Goal: Information Seeking & Learning: Check status

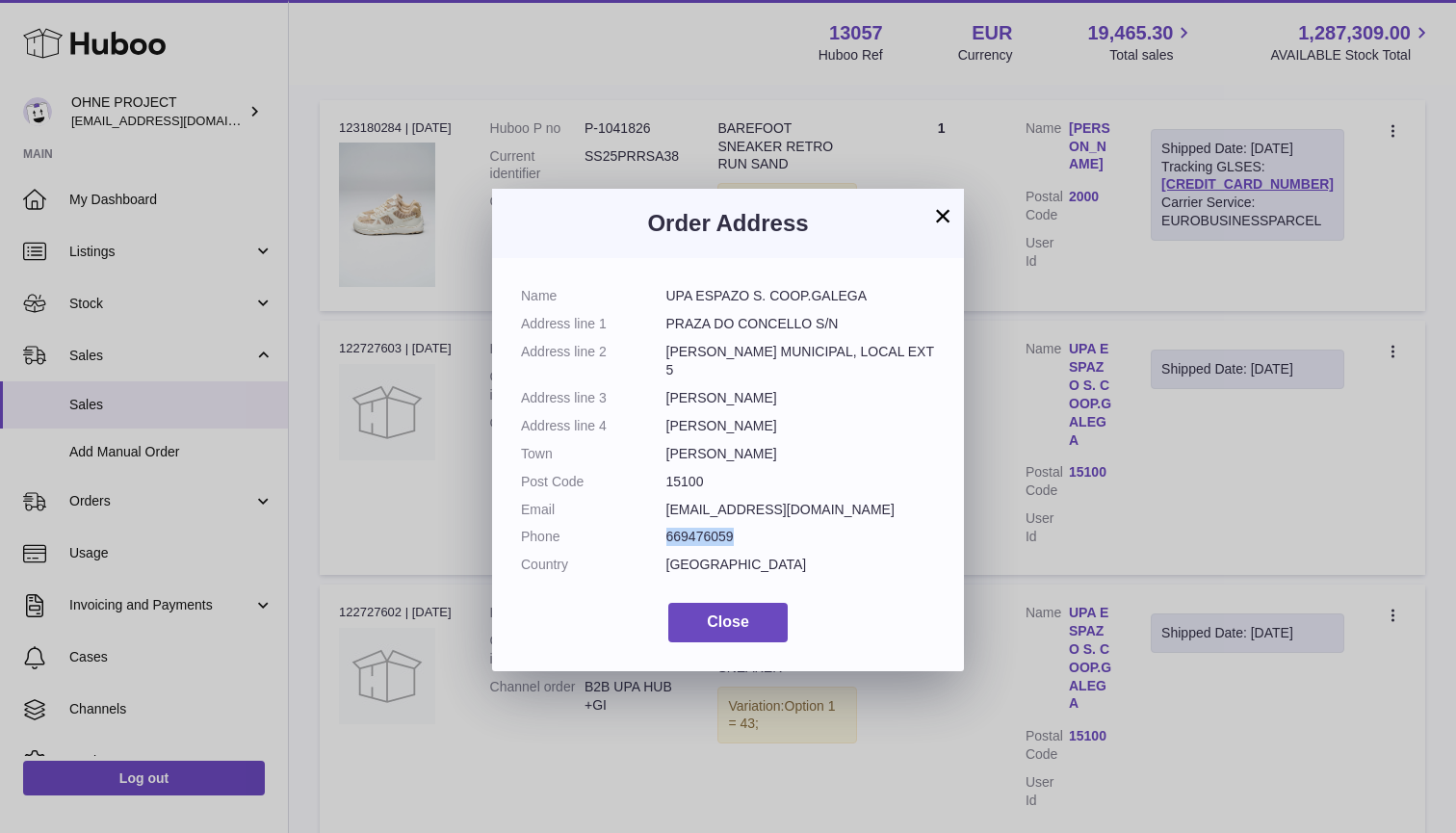
click at [945, 217] on button "×" at bounding box center [943, 216] width 23 height 23
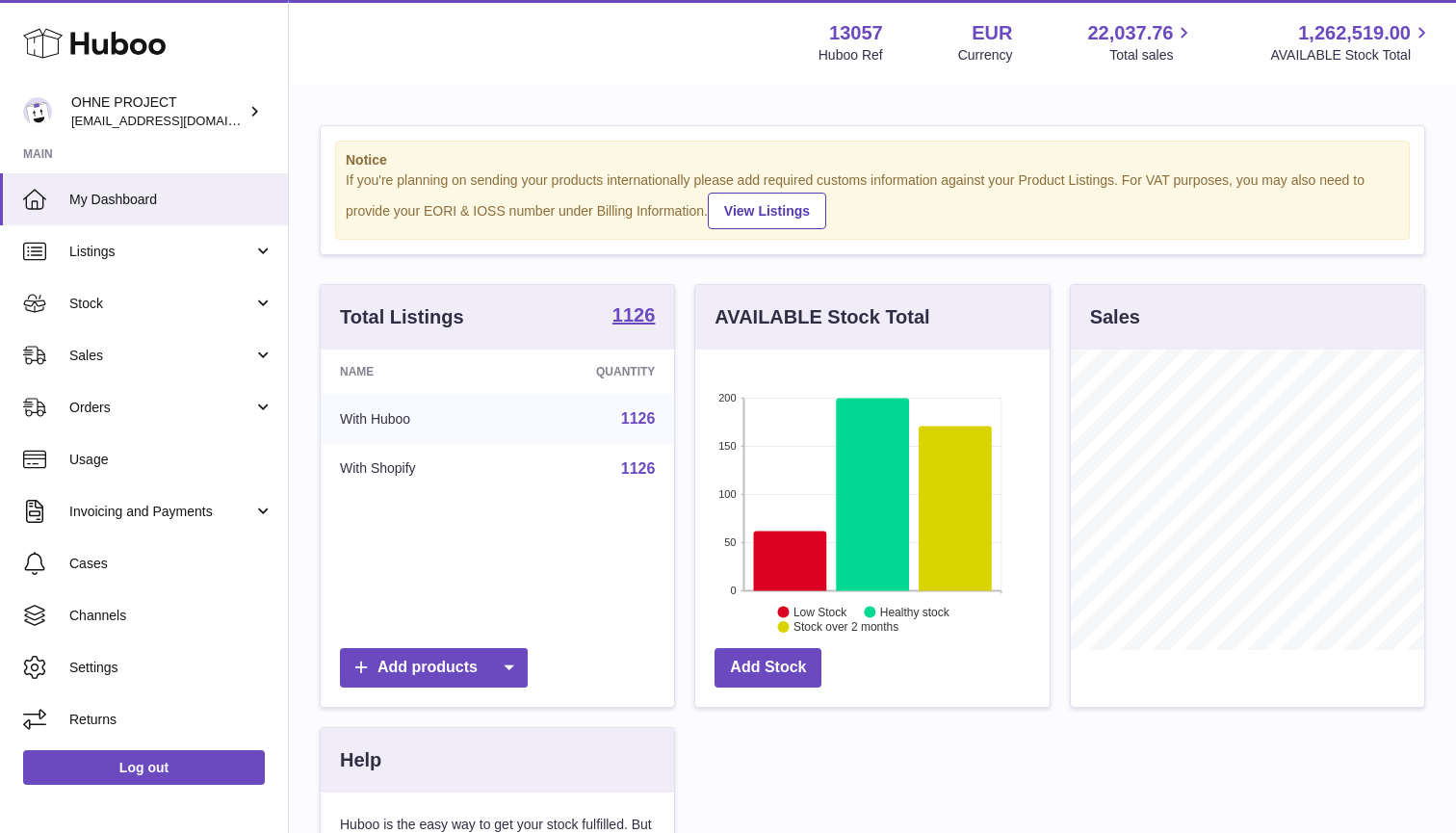
scroll to position [300, 355]
click at [127, 301] on span "Stock" at bounding box center [160, 303] width 184 height 18
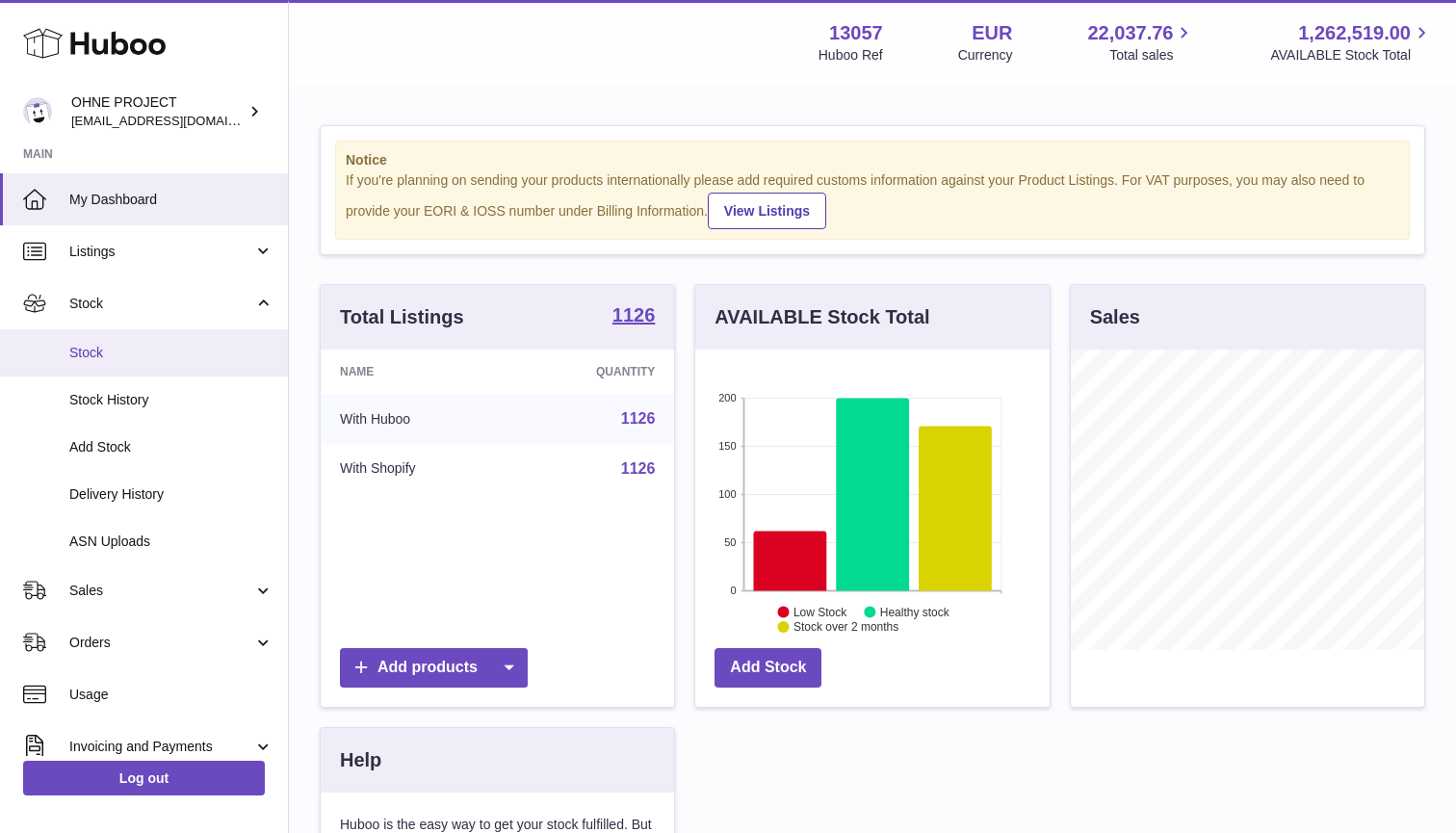
click at [113, 349] on span "Stock" at bounding box center [171, 352] width 204 height 18
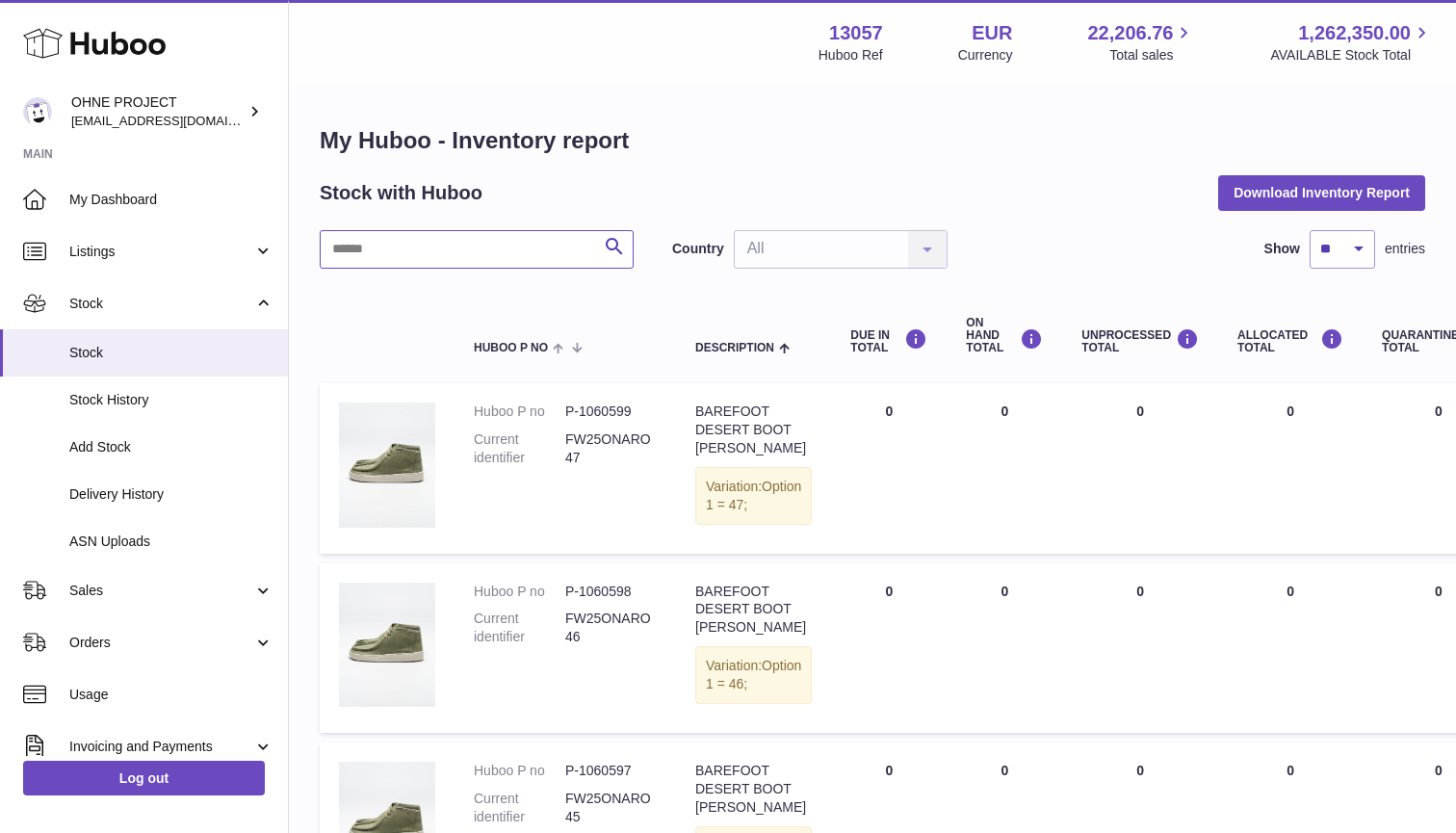
click at [525, 250] on input "text" at bounding box center [476, 250] width 314 height 39
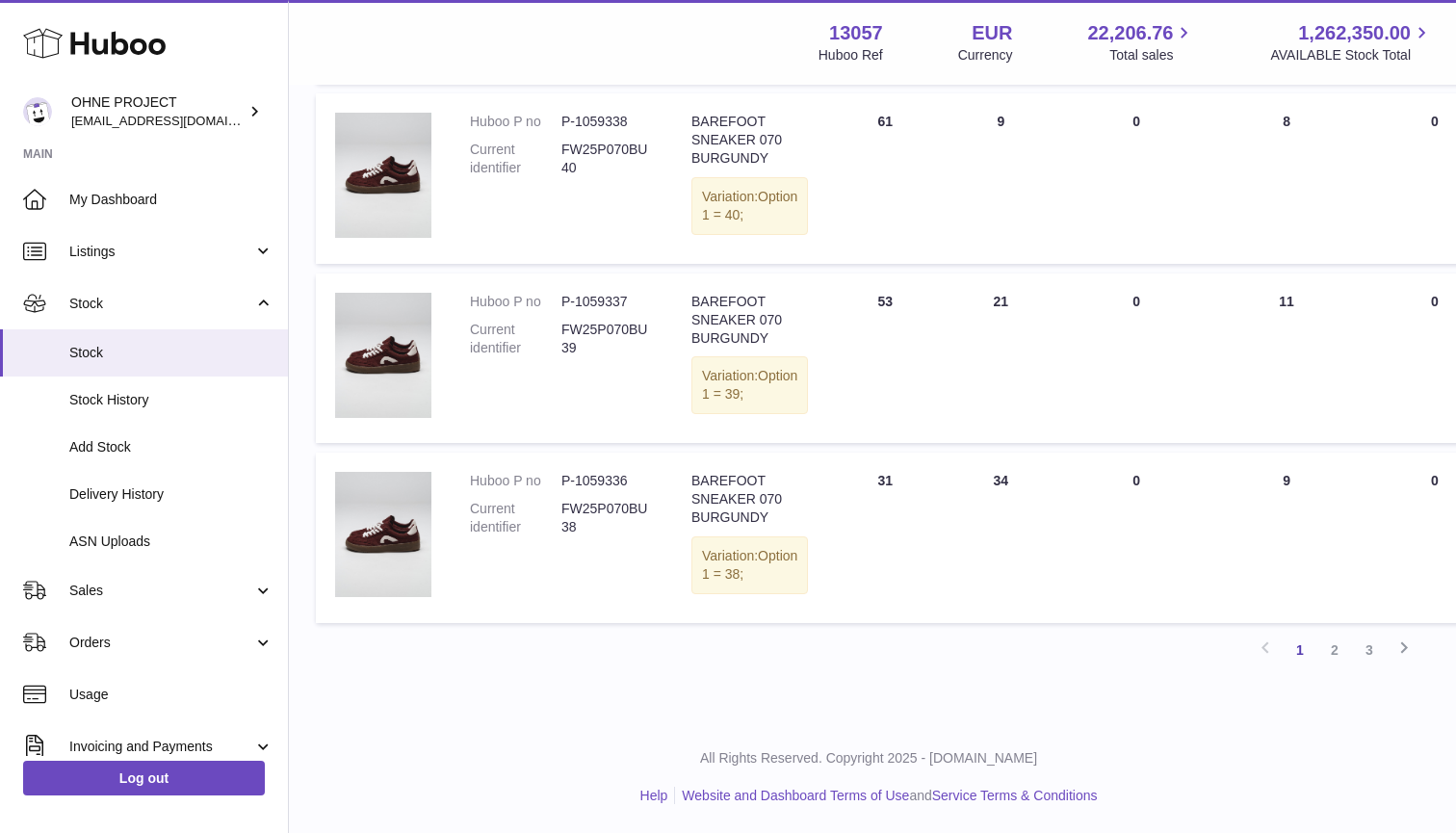
scroll to position [1646, 4]
type input "********"
click at [1341, 667] on link "2" at bounding box center [1335, 650] width 35 height 35
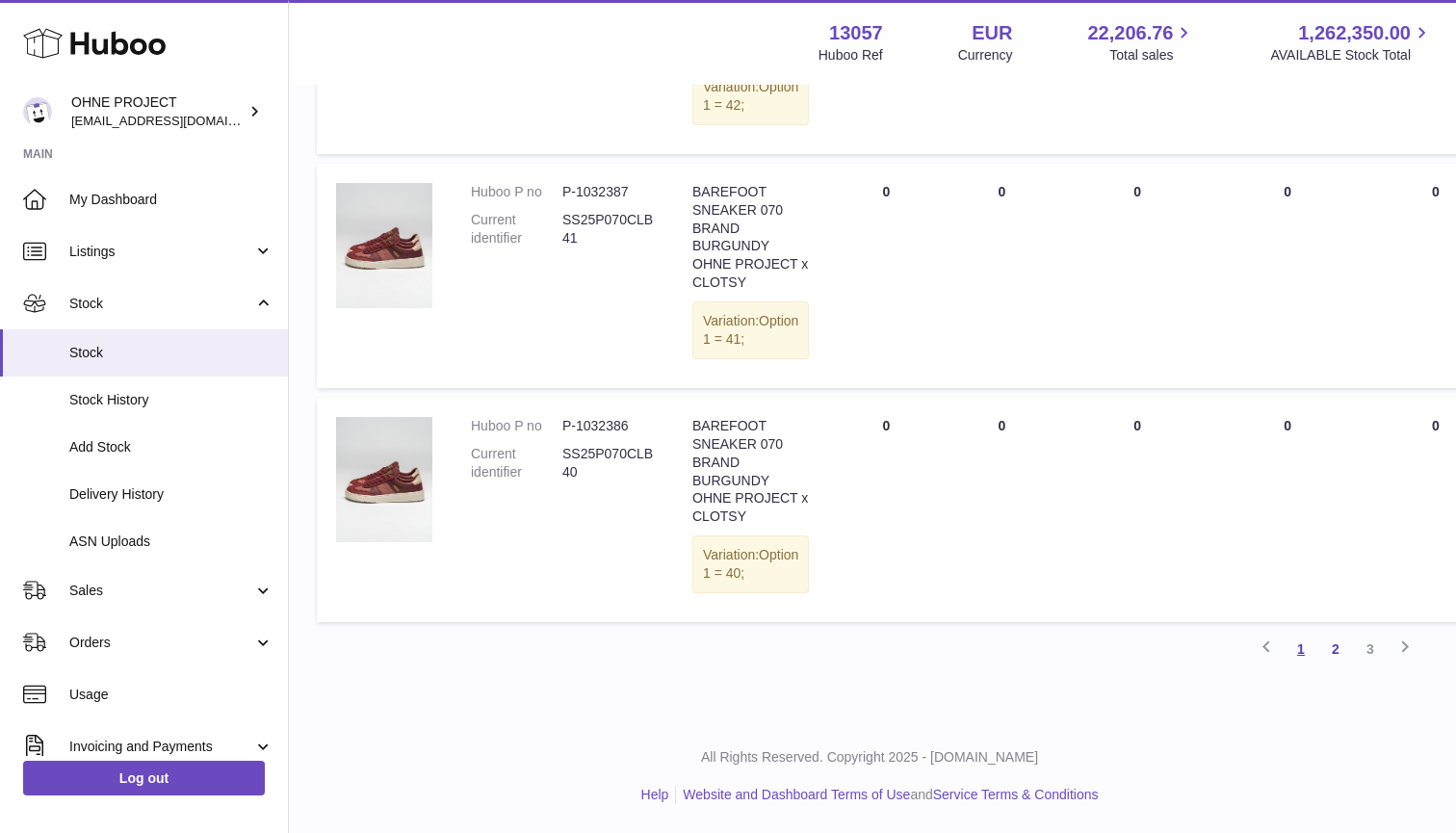
scroll to position [2228, 3]
click at [1309, 642] on link "1" at bounding box center [1301, 649] width 35 height 35
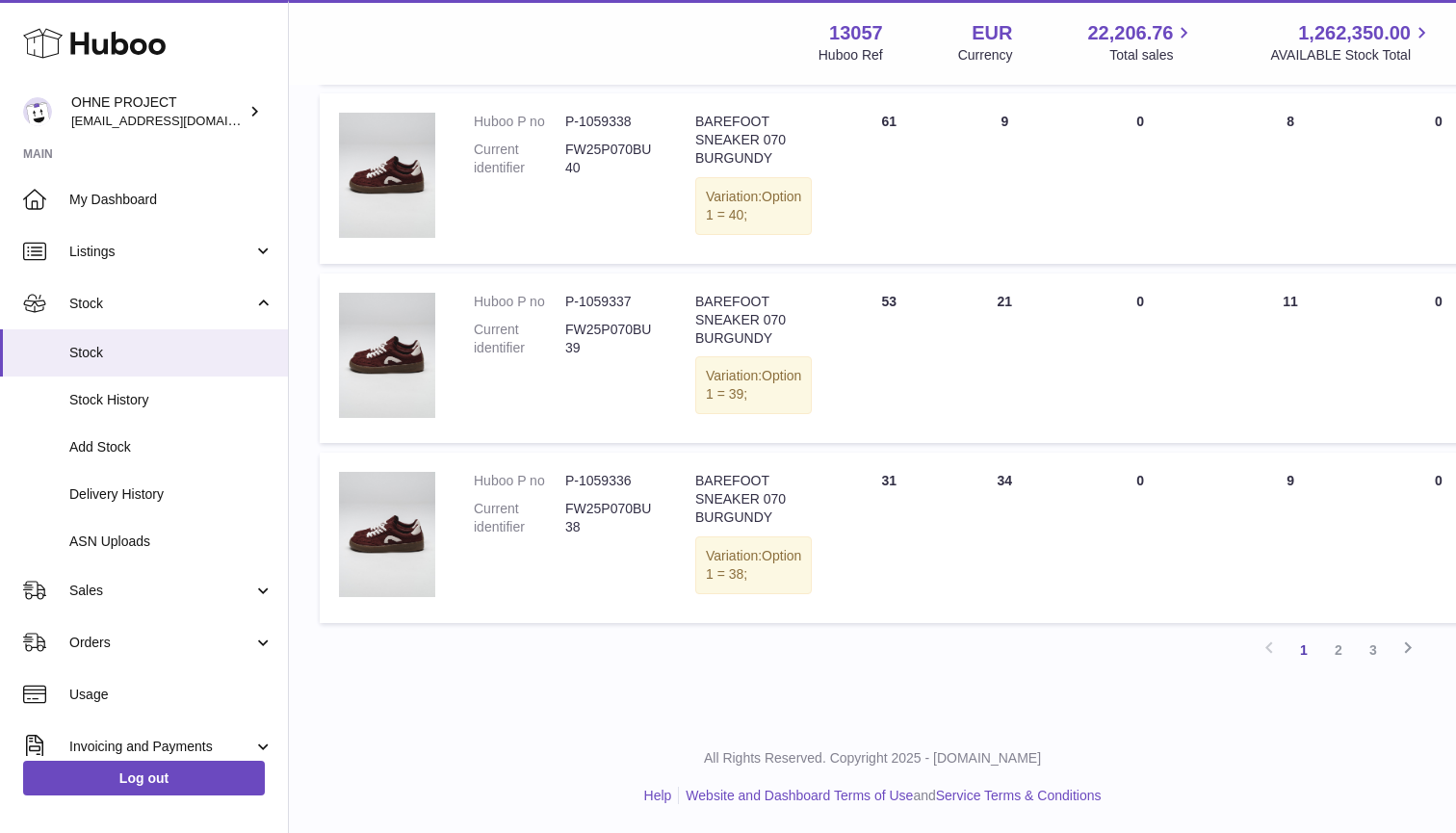
scroll to position [1674, 0]
click at [1338, 650] on link "2" at bounding box center [1338, 650] width 35 height 35
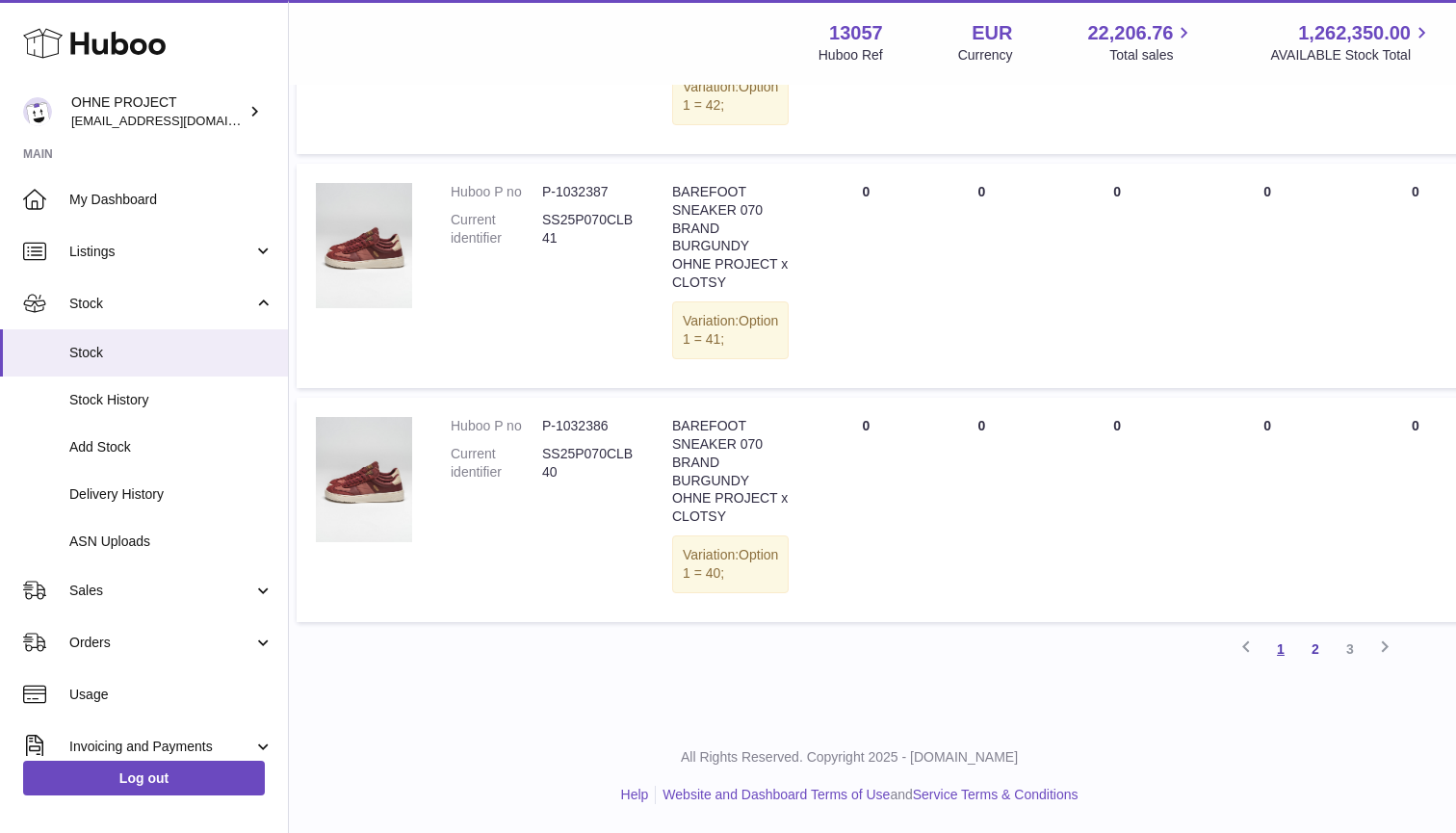
scroll to position [2228, 23]
click at [1289, 653] on link "1" at bounding box center [1281, 649] width 35 height 35
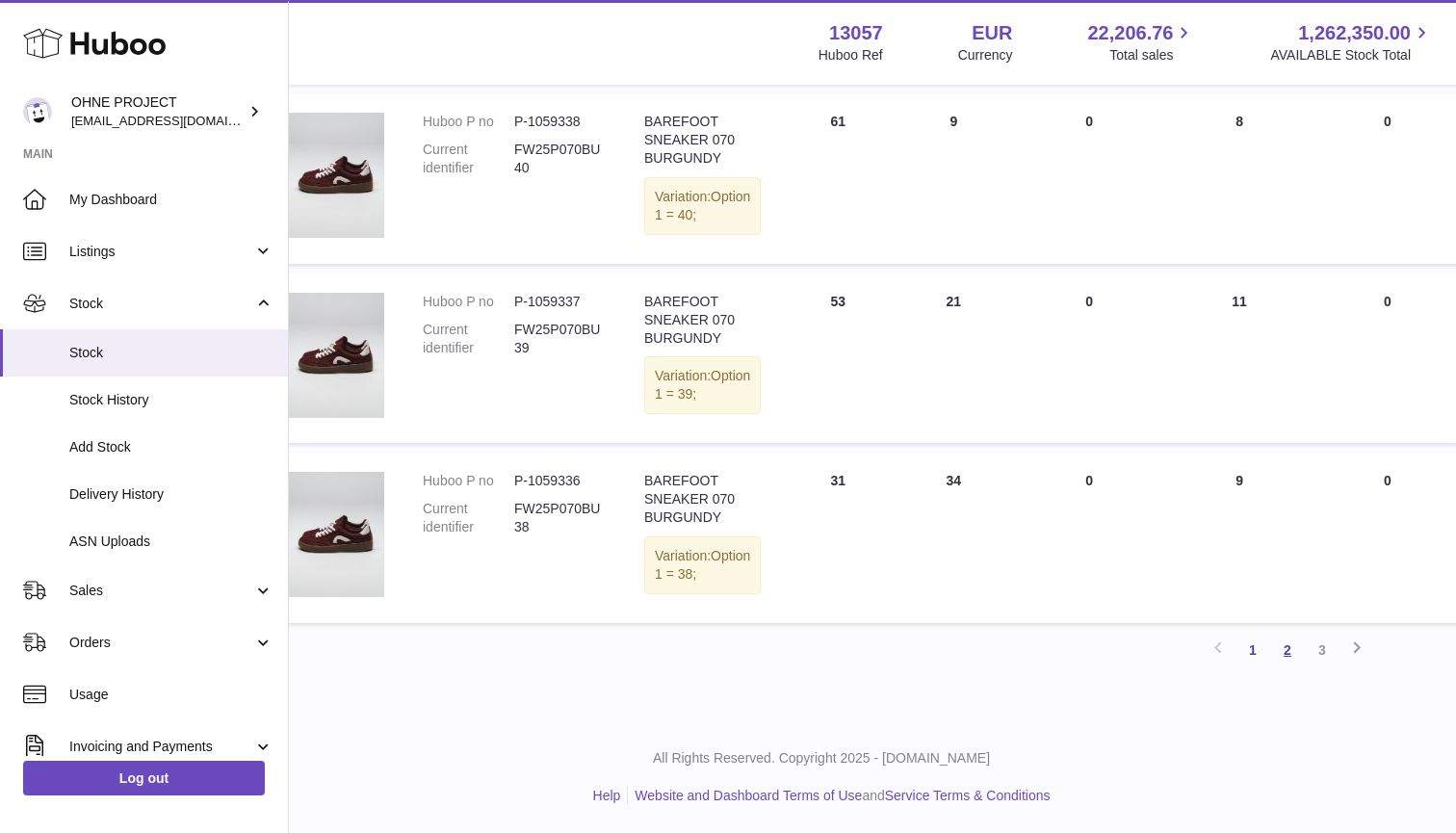
scroll to position [1674, 51]
click at [1284, 650] on link "2" at bounding box center [1288, 650] width 35 height 35
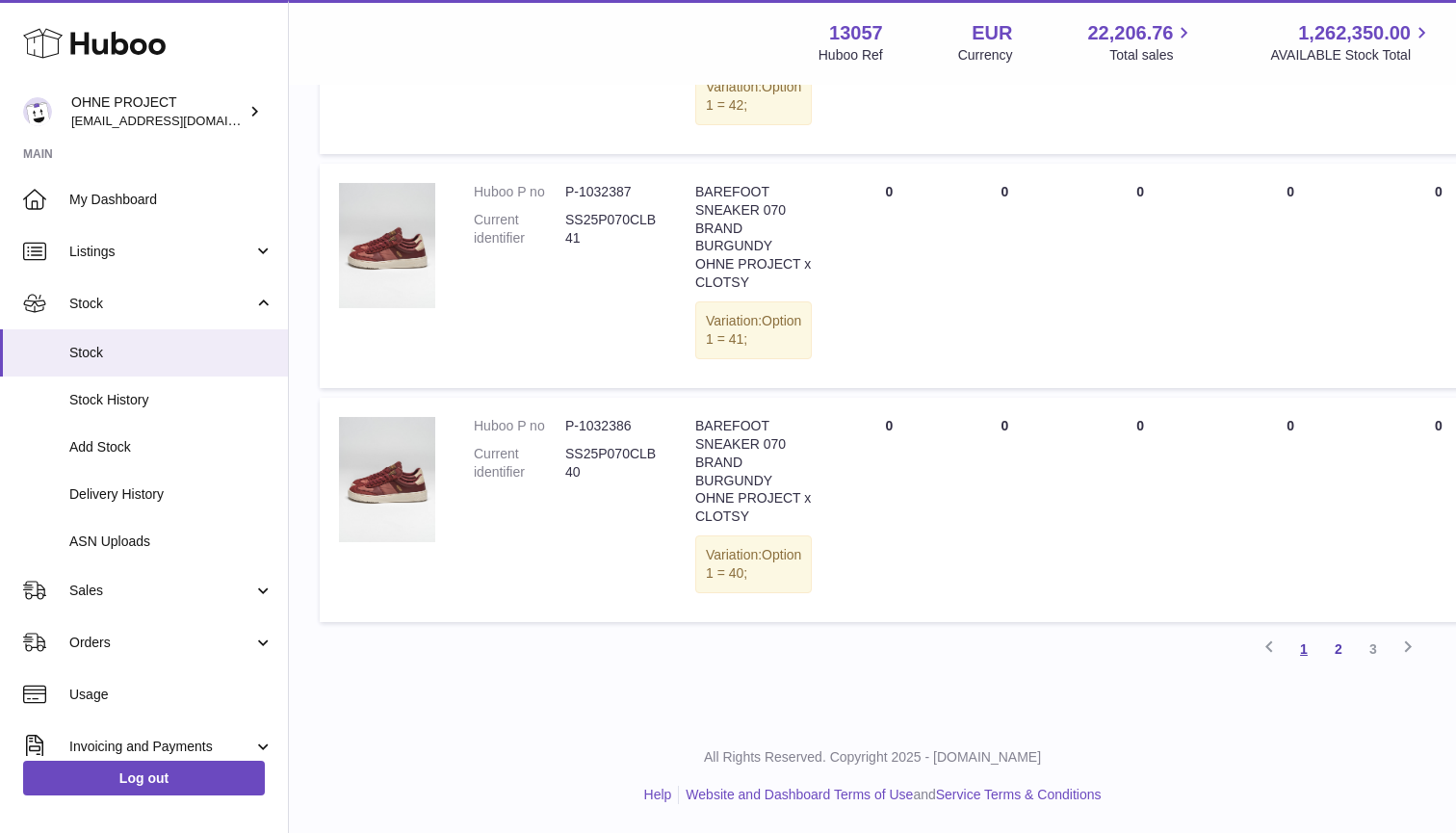
click at [1304, 650] on link "1" at bounding box center [1304, 649] width 35 height 35
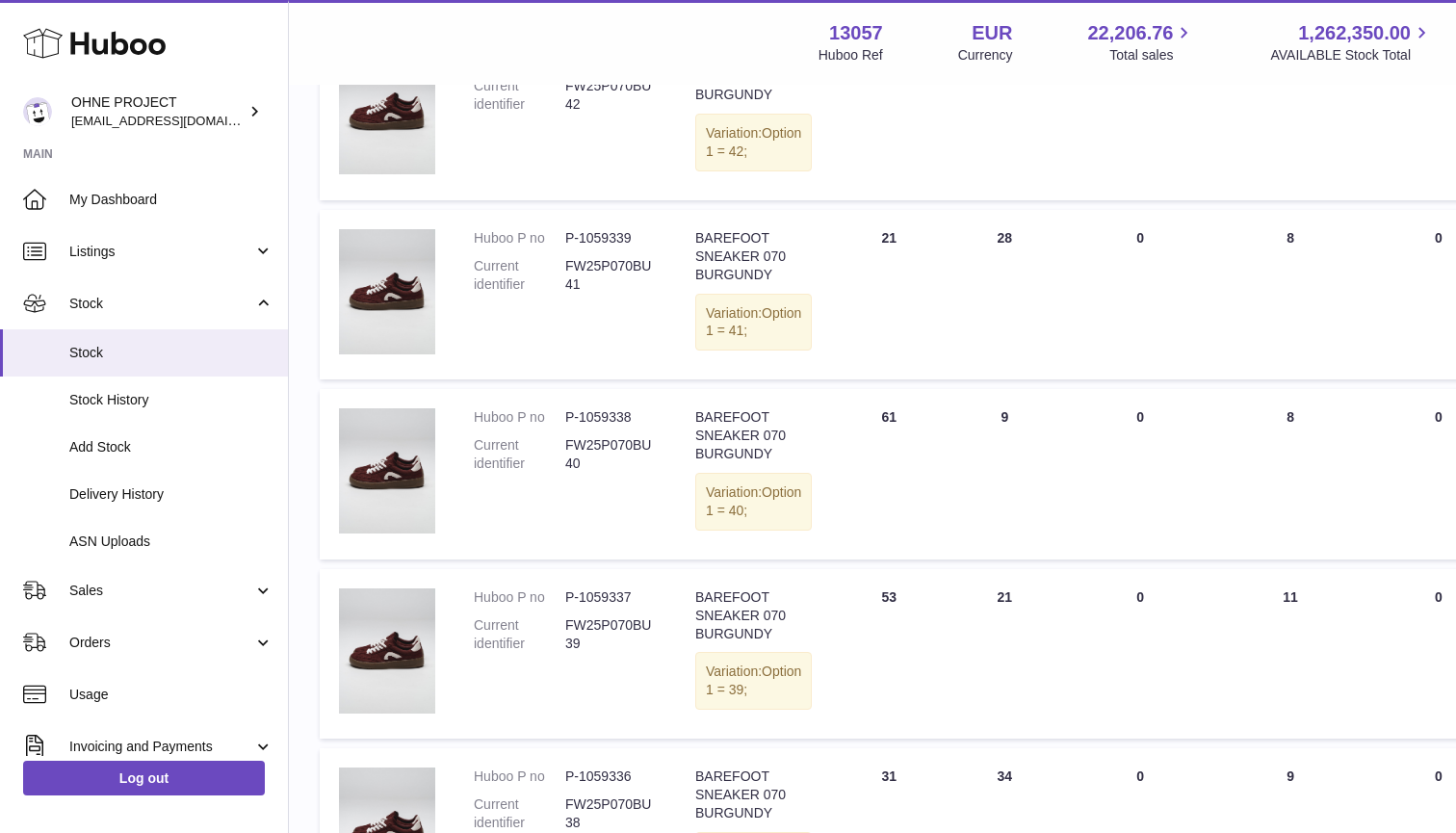
scroll to position [1273, 0]
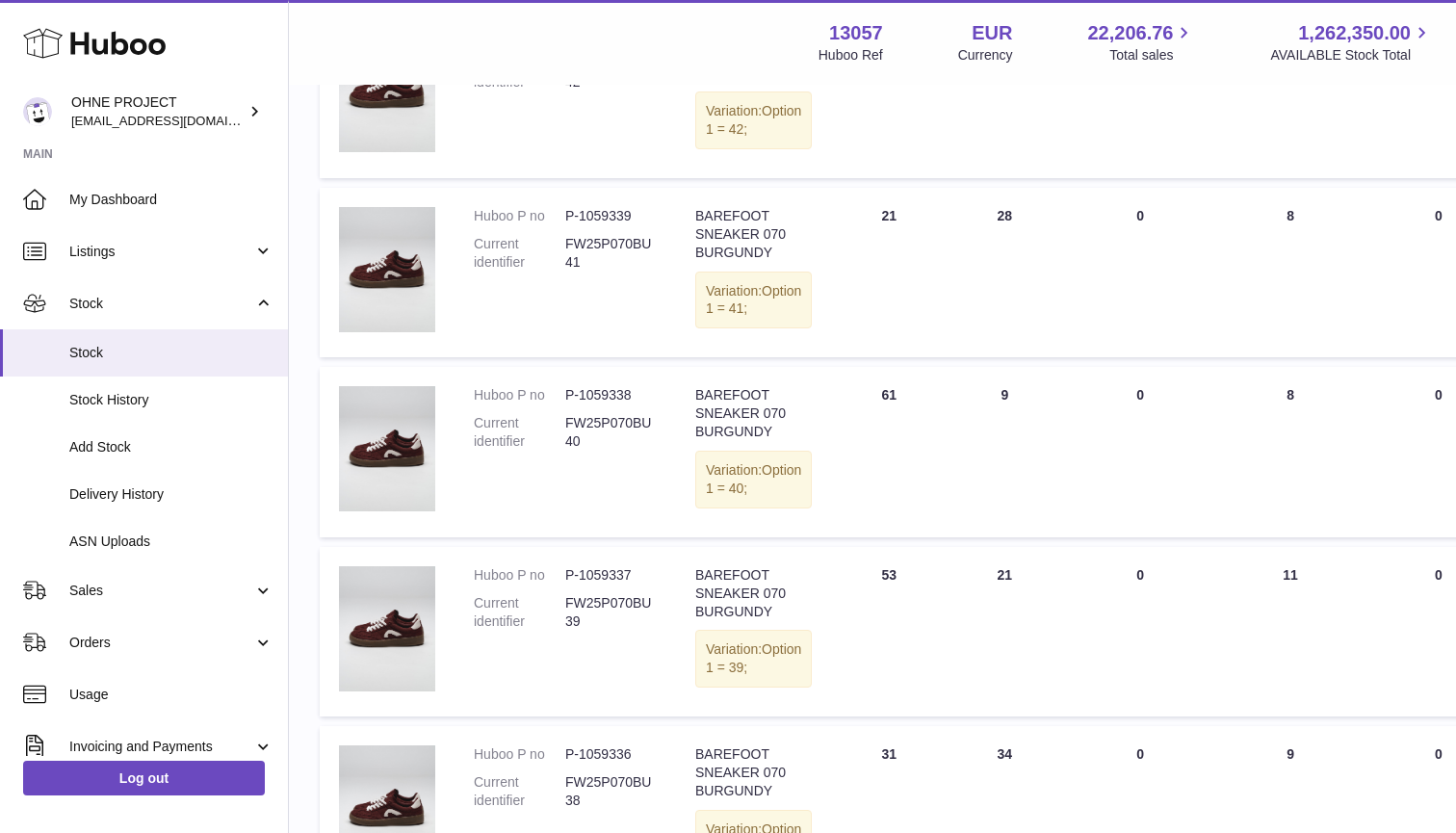
drag, startPoint x: 973, startPoint y: 465, endPoint x: 981, endPoint y: 473, distance: 11.3
click at [982, 471] on td "ON HAND Total 9" at bounding box center [1003, 451] width 116 height 169
drag, startPoint x: 978, startPoint y: 499, endPoint x: 998, endPoint y: 498, distance: 20.0
click at [998, 498] on td "ON HAND Total 9" at bounding box center [1003, 451] width 116 height 169
drag, startPoint x: 977, startPoint y: 478, endPoint x: 1008, endPoint y: 477, distance: 31.0
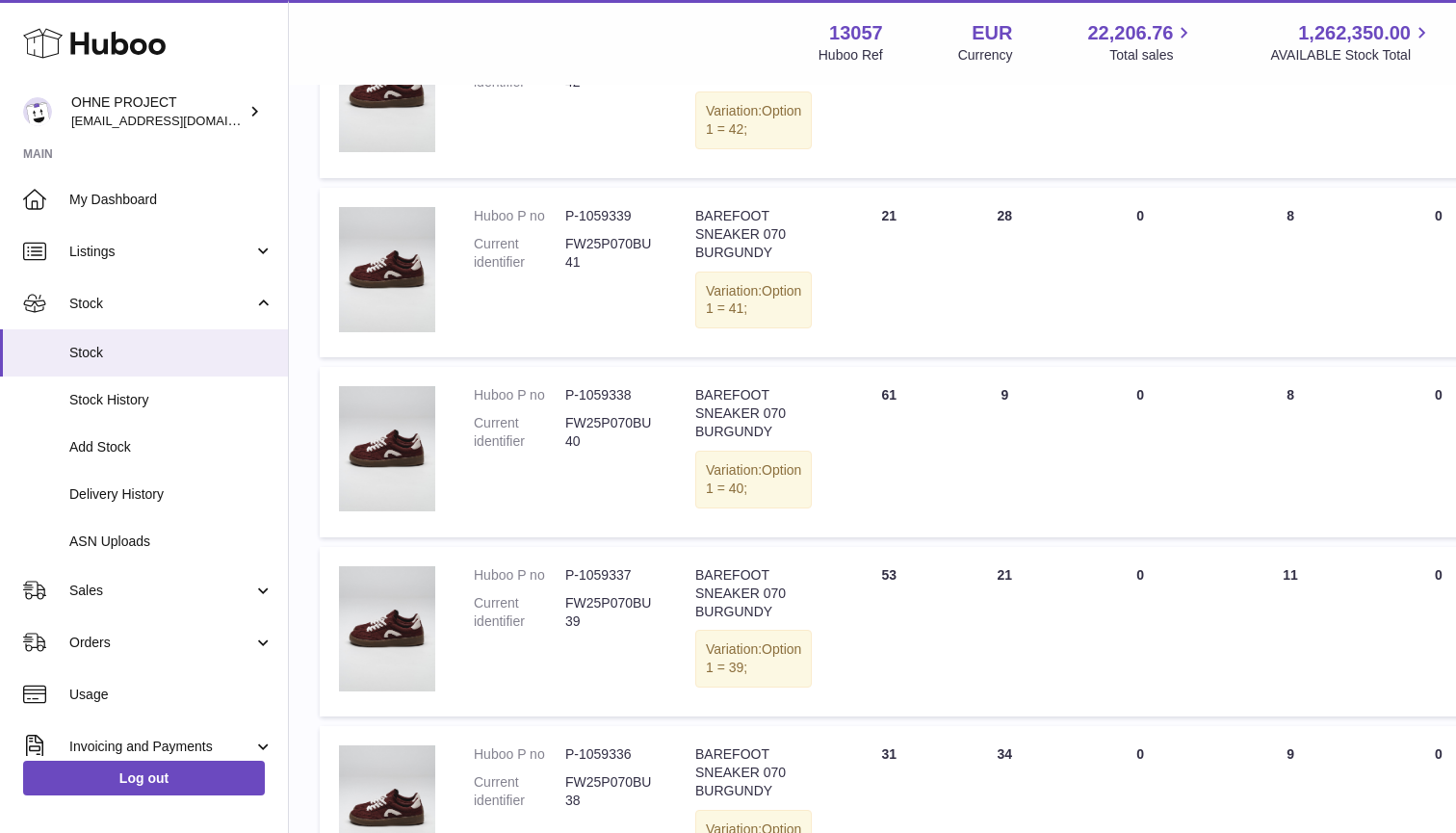
click at [1007, 477] on td "ON HAND Total 9" at bounding box center [1003, 451] width 116 height 169
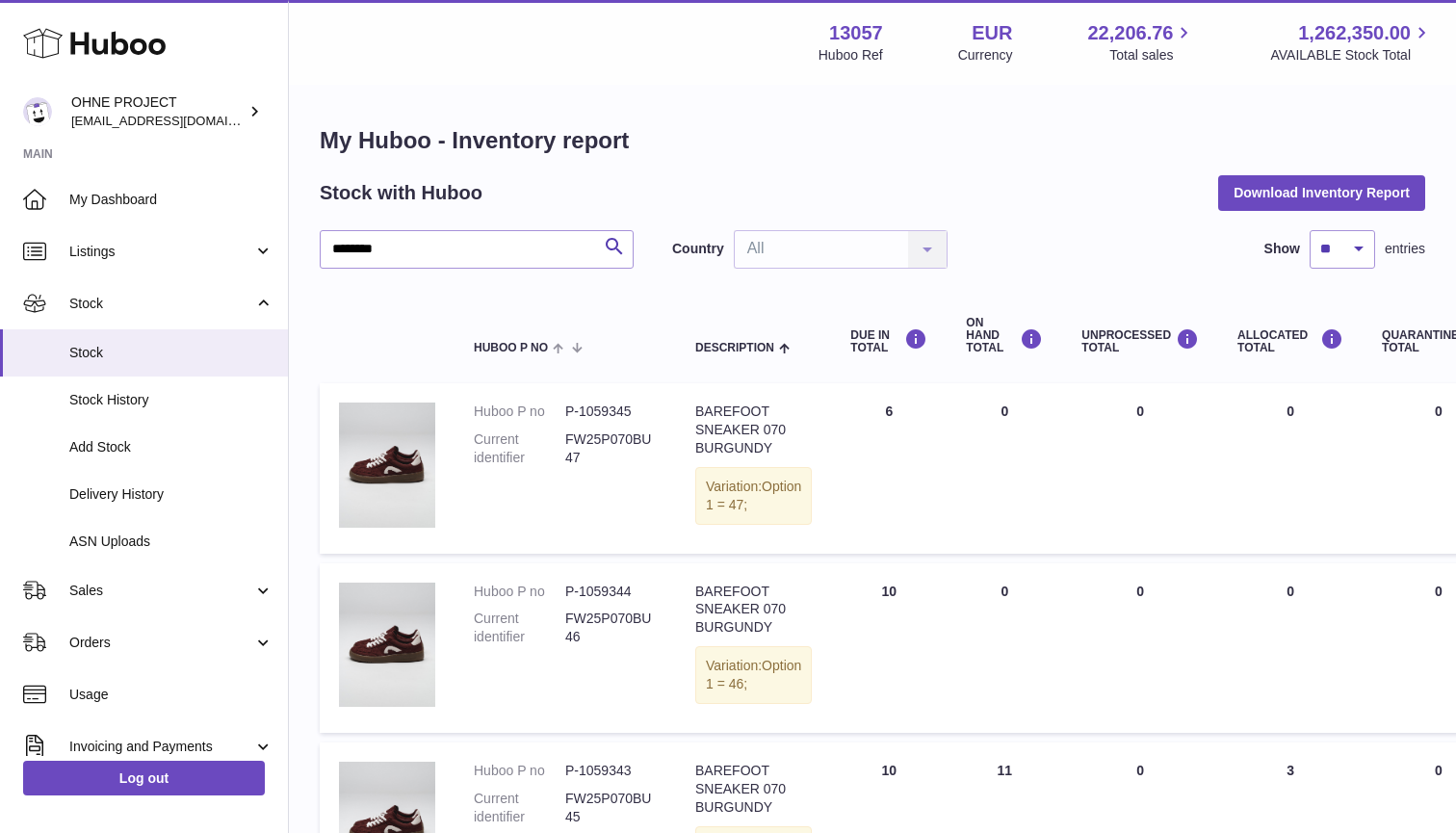
scroll to position [0, 0]
drag, startPoint x: 885, startPoint y: 398, endPoint x: 1161, endPoint y: 418, distance: 276.7
click at [1161, 419] on tr "Huboo P no P-1059345 Current identifier FW25P070BU47 Description BAREFOOT SNEAK…" at bounding box center [1216, 468] width 1794 height 169
click at [1161, 418] on td "UNPROCESSED Total 0" at bounding box center [1139, 468] width 156 height 169
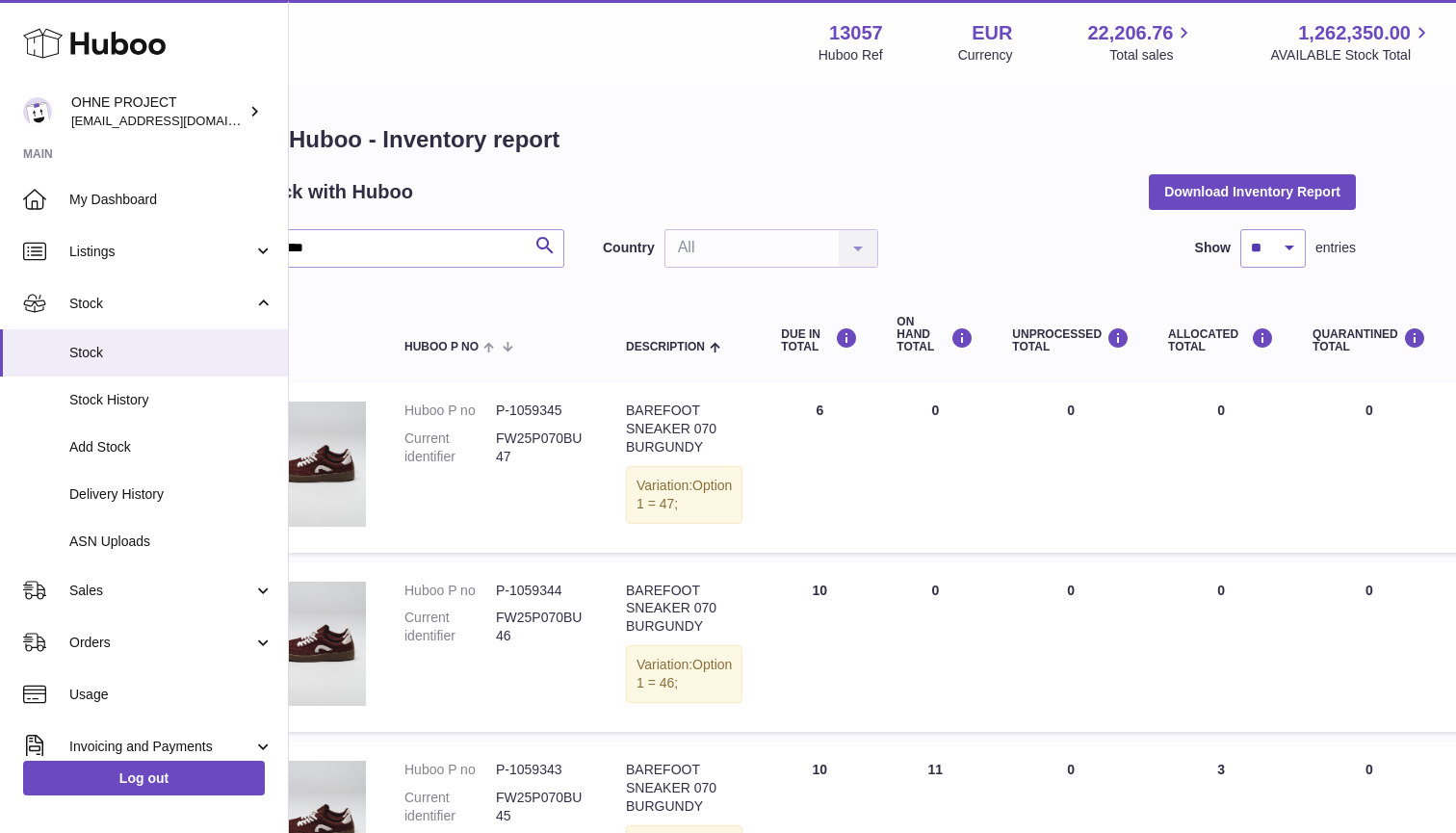
scroll to position [1, 0]
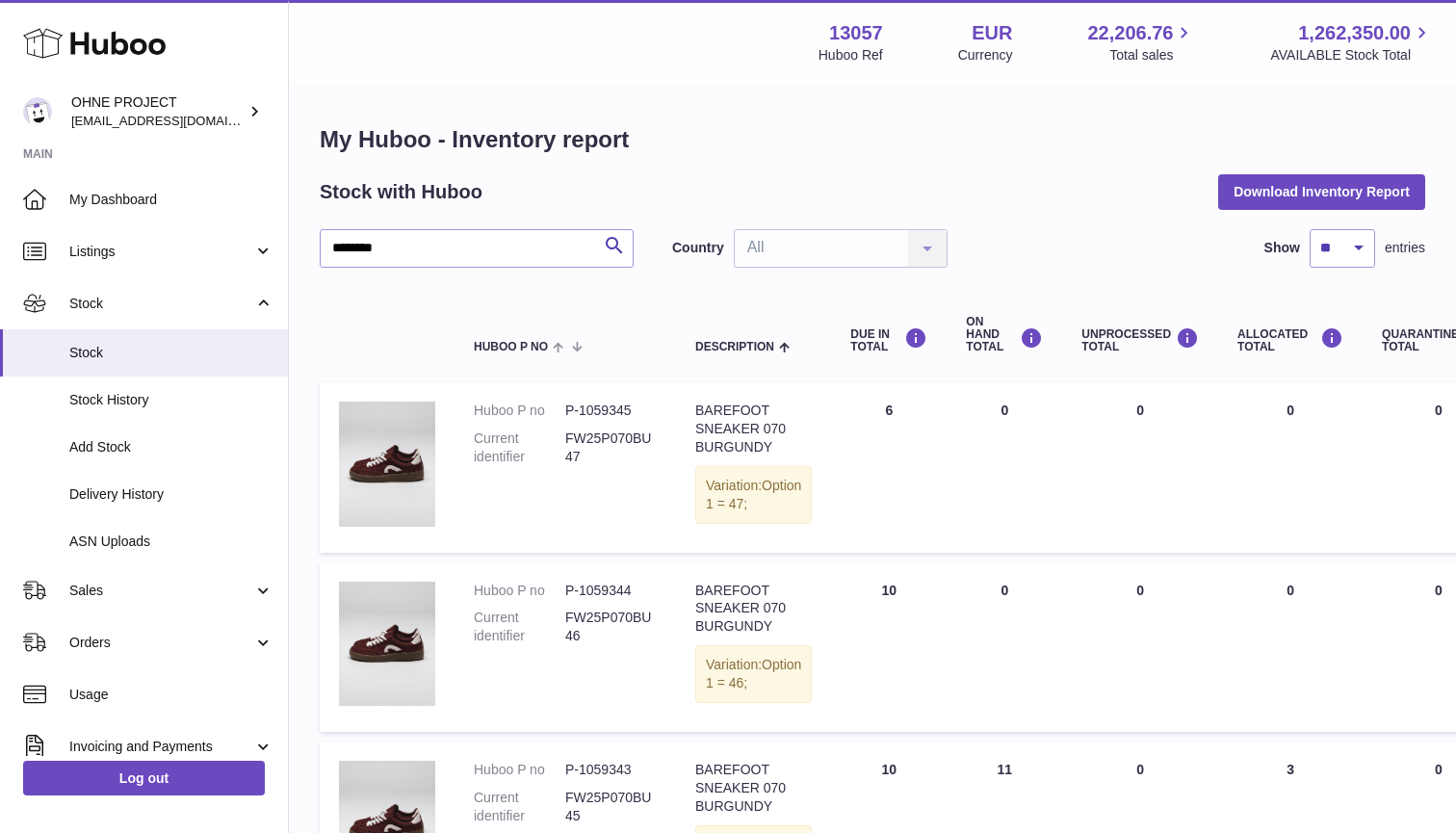
drag, startPoint x: 863, startPoint y: 400, endPoint x: 885, endPoint y: 400, distance: 22.0
click at [884, 400] on td "DUE IN Total 6" at bounding box center [889, 467] width 116 height 169
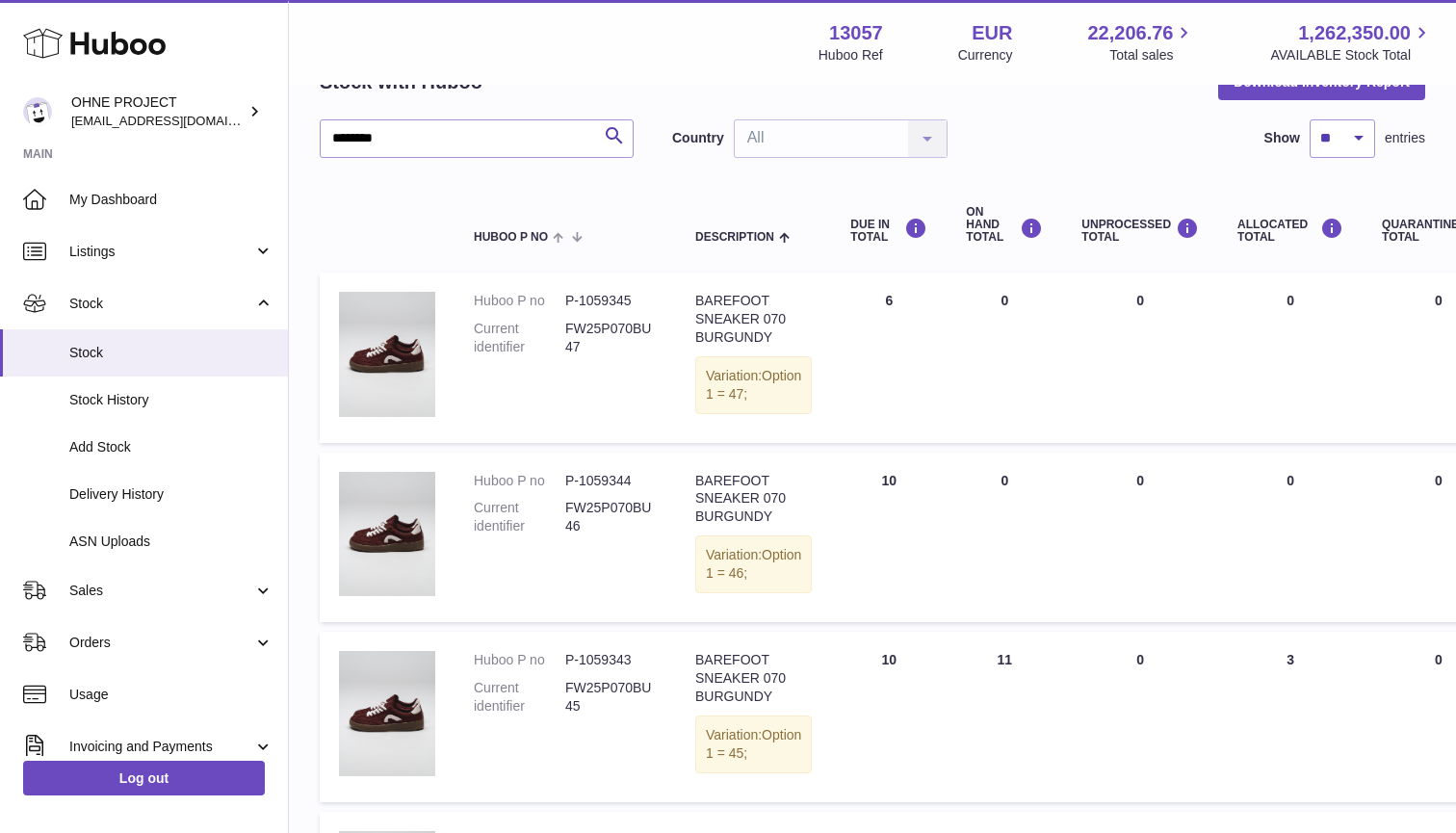
scroll to position [132, 0]
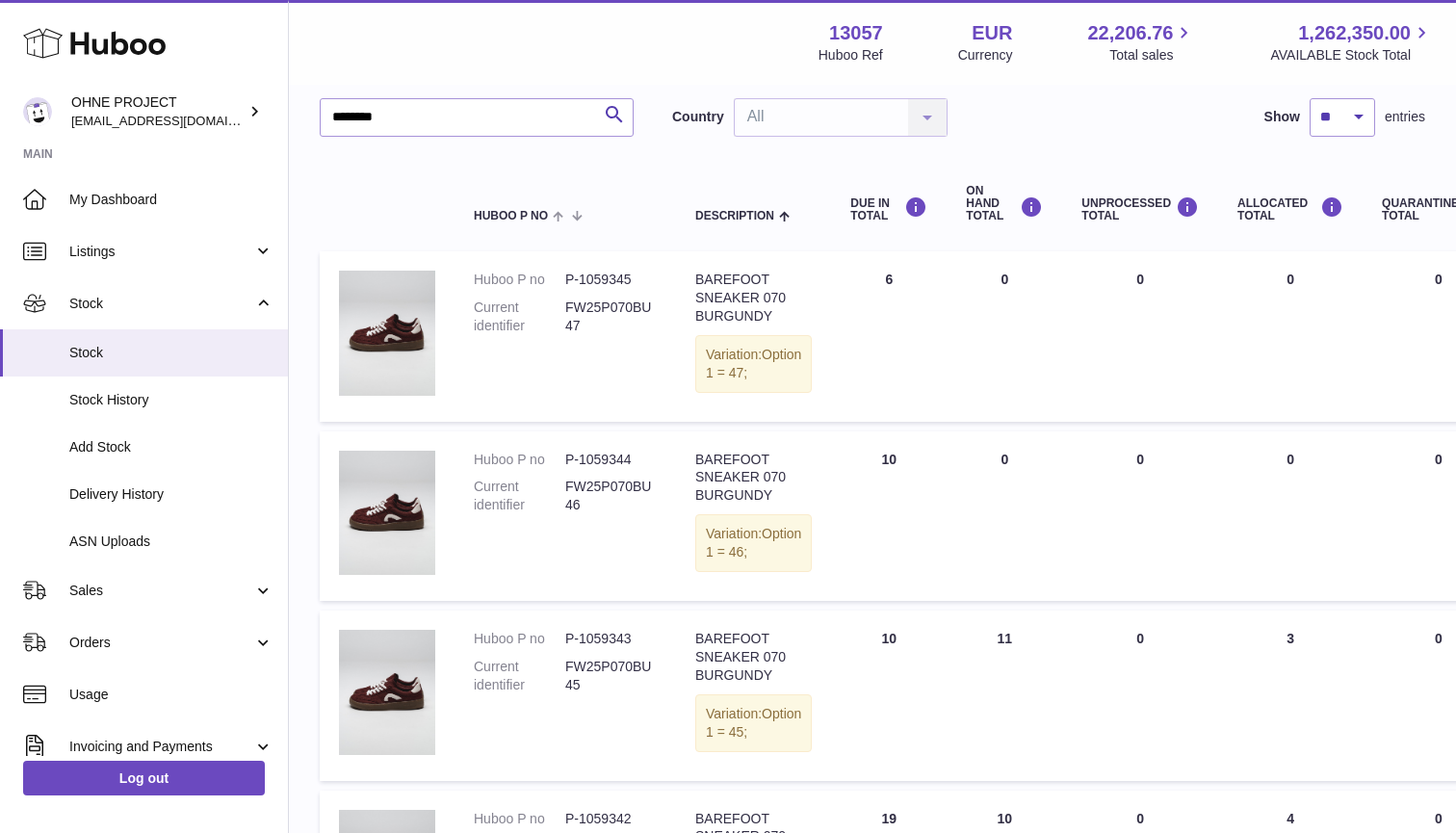
drag, startPoint x: 848, startPoint y: 470, endPoint x: 893, endPoint y: 469, distance: 45.0
click at [893, 470] on td "DUE IN Total 10" at bounding box center [889, 516] width 116 height 169
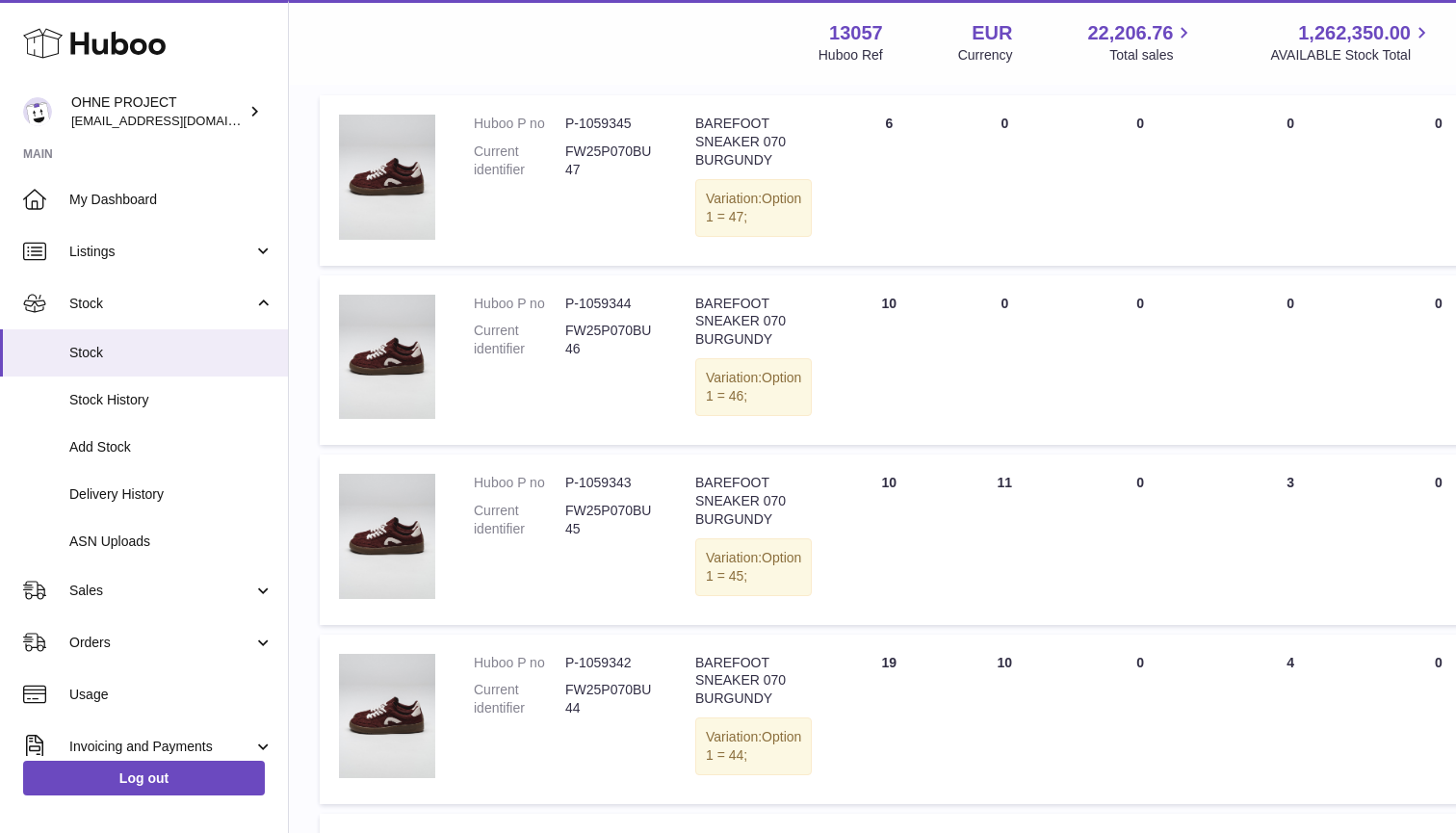
scroll to position [339, 0]
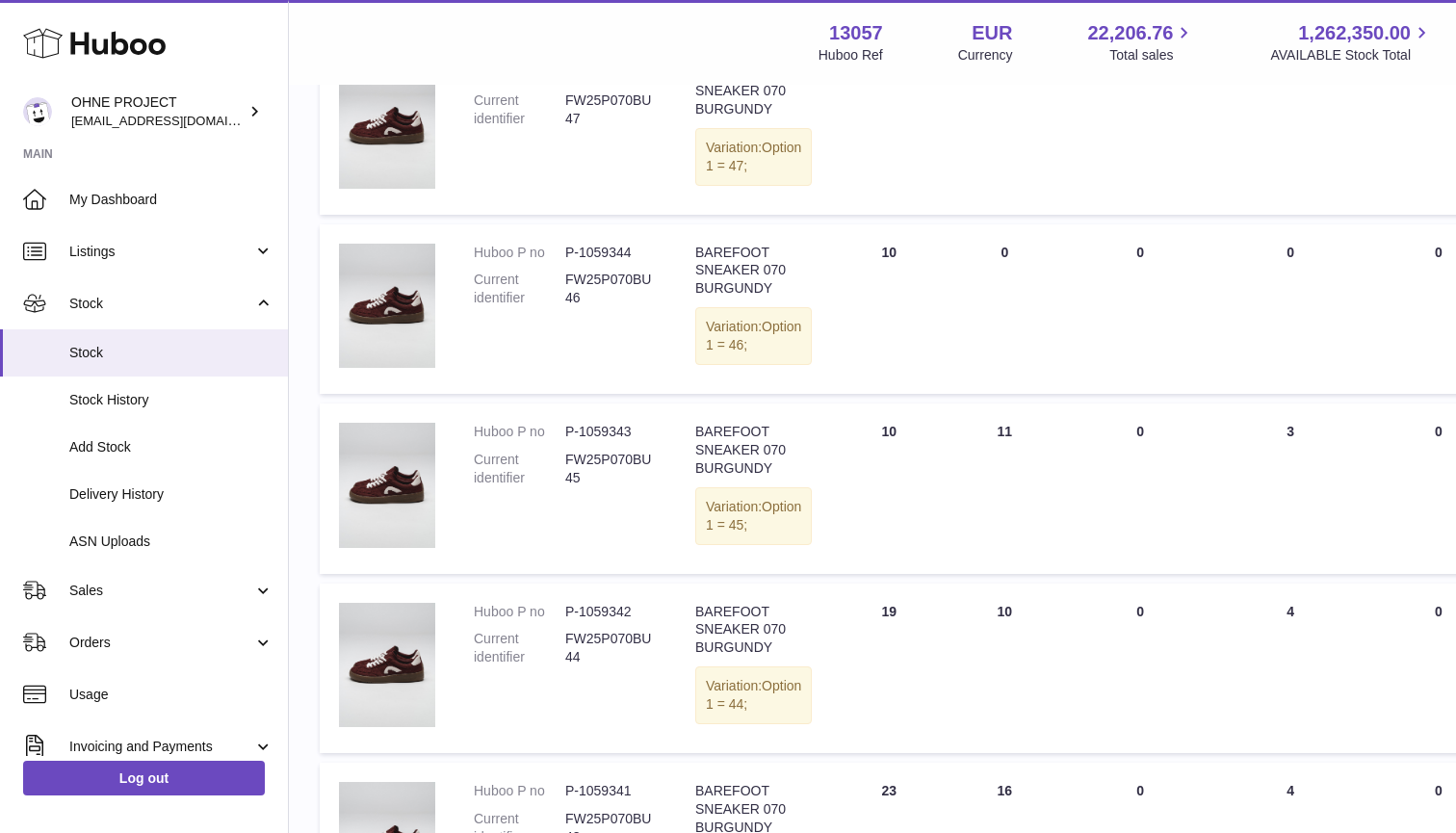
drag, startPoint x: 866, startPoint y: 454, endPoint x: 896, endPoint y: 454, distance: 30.0
click at [883, 454] on td "DUE IN Total 10" at bounding box center [889, 487] width 116 height 169
click at [895, 389] on td "DUE IN Total 10" at bounding box center [889, 309] width 116 height 169
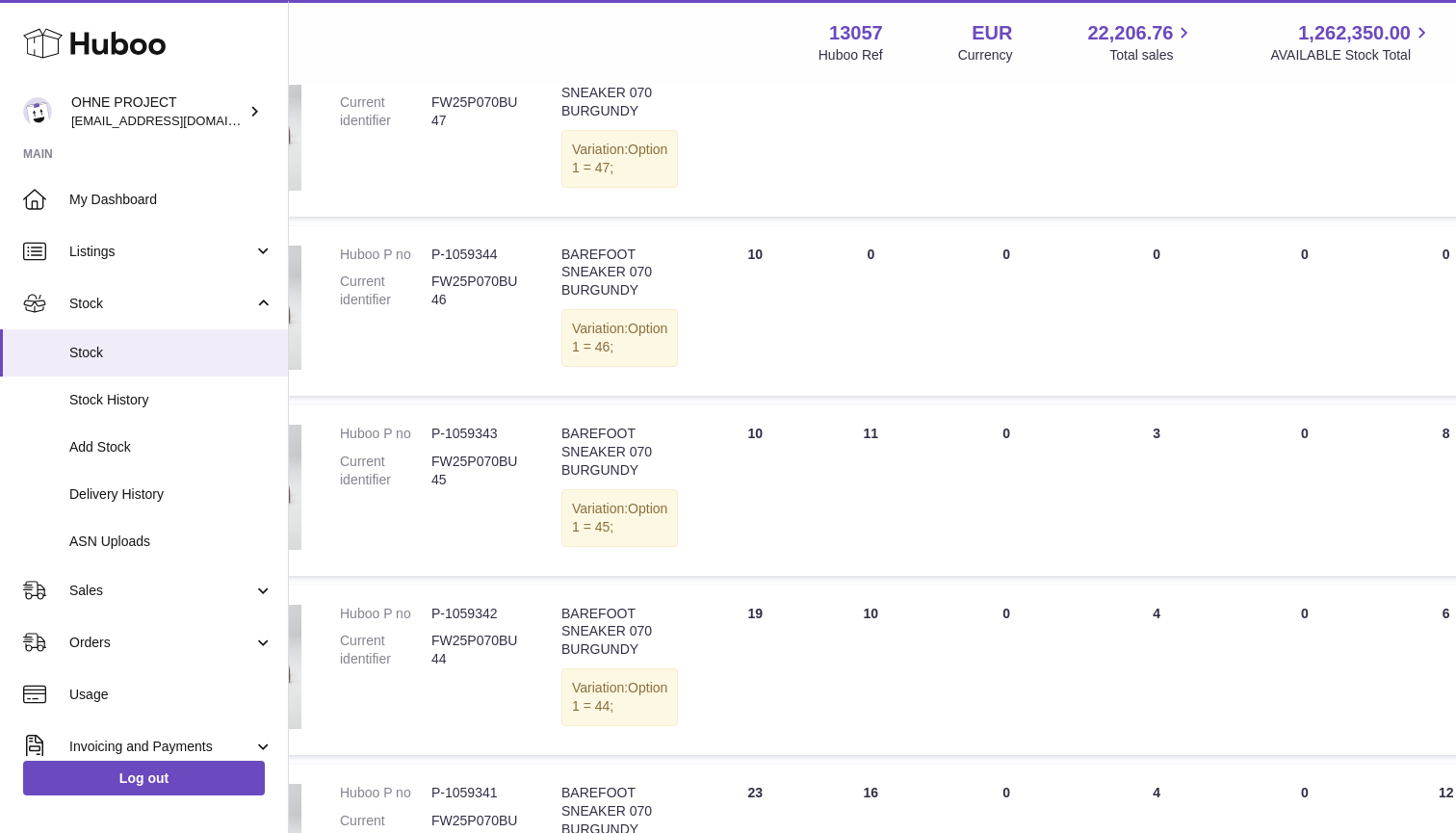
scroll to position [337, 0]
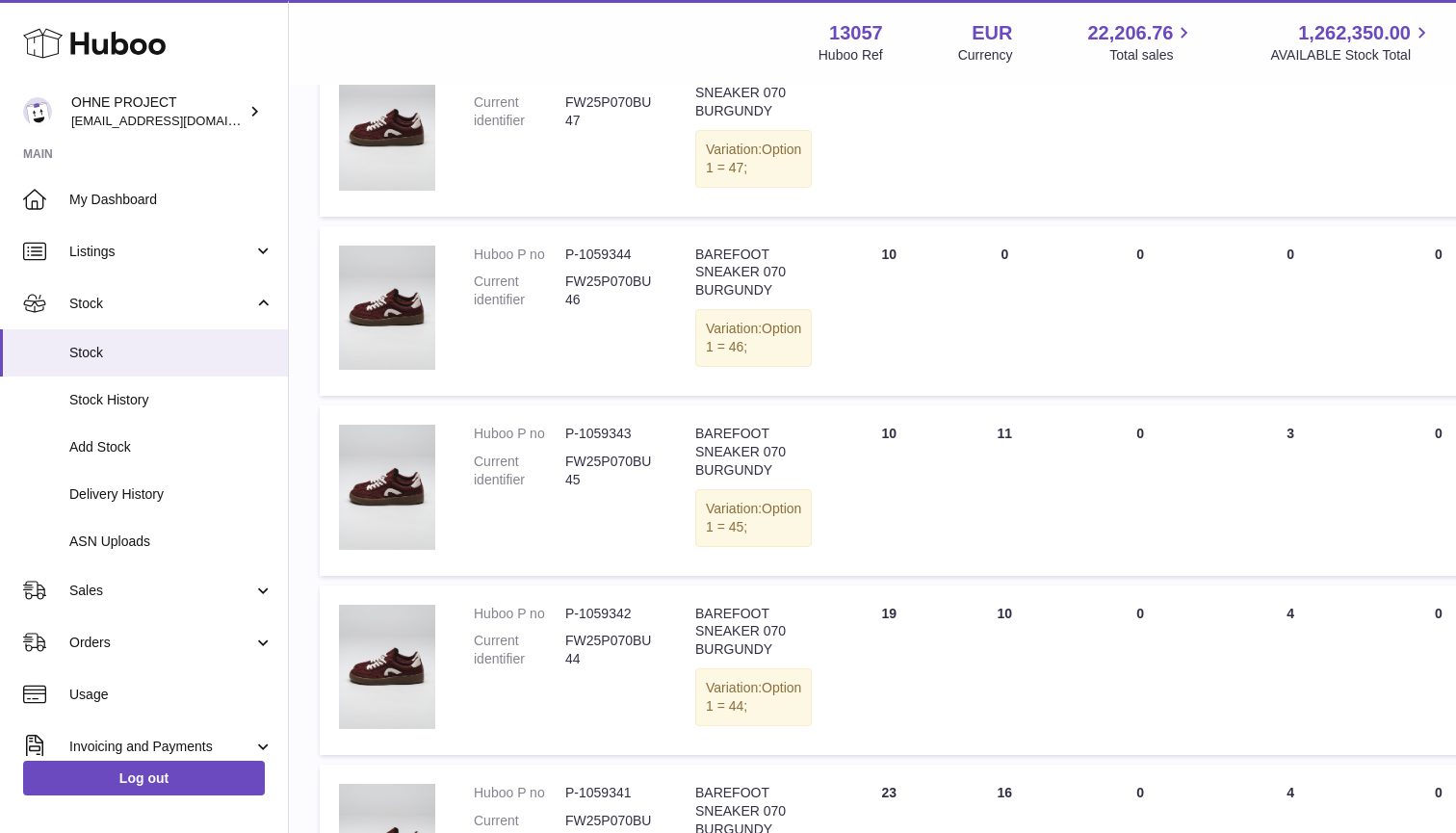
drag, startPoint x: 857, startPoint y: 265, endPoint x: 901, endPoint y: 264, distance: 44.0
click at [901, 264] on td "DUE IN Total 10" at bounding box center [889, 311] width 116 height 169
click at [901, 305] on td "DUE IN Total 10" at bounding box center [889, 311] width 116 height 169
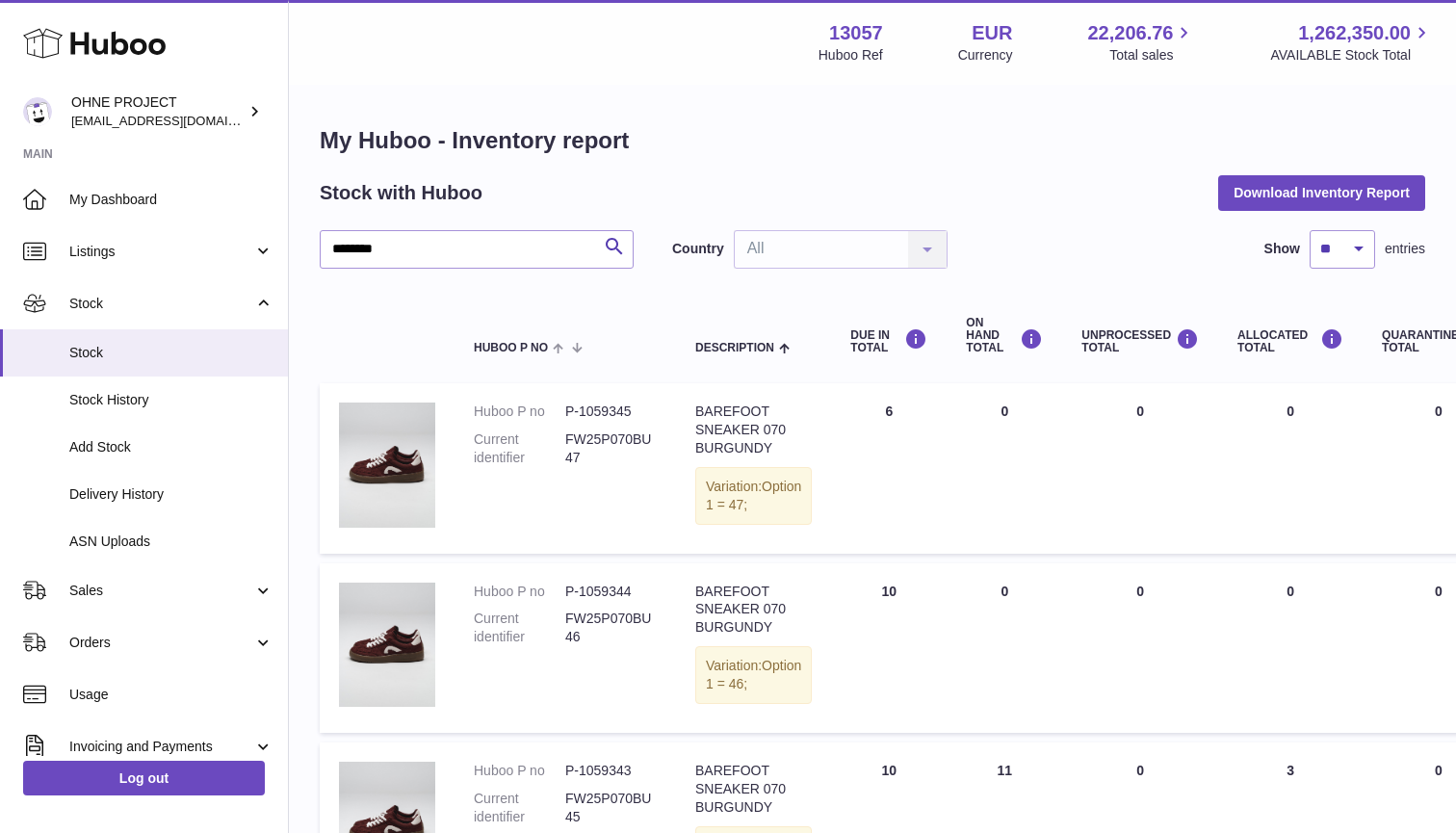
scroll to position [0, 0]
drag, startPoint x: 856, startPoint y: 401, endPoint x: 918, endPoint y: 408, distance: 62.4
click at [894, 404] on td "DUE IN Total 6" at bounding box center [889, 468] width 116 height 169
click at [858, 541] on td "DUE IN Total 6" at bounding box center [889, 468] width 116 height 169
drag, startPoint x: 848, startPoint y: 594, endPoint x: 934, endPoint y: 594, distance: 86.0
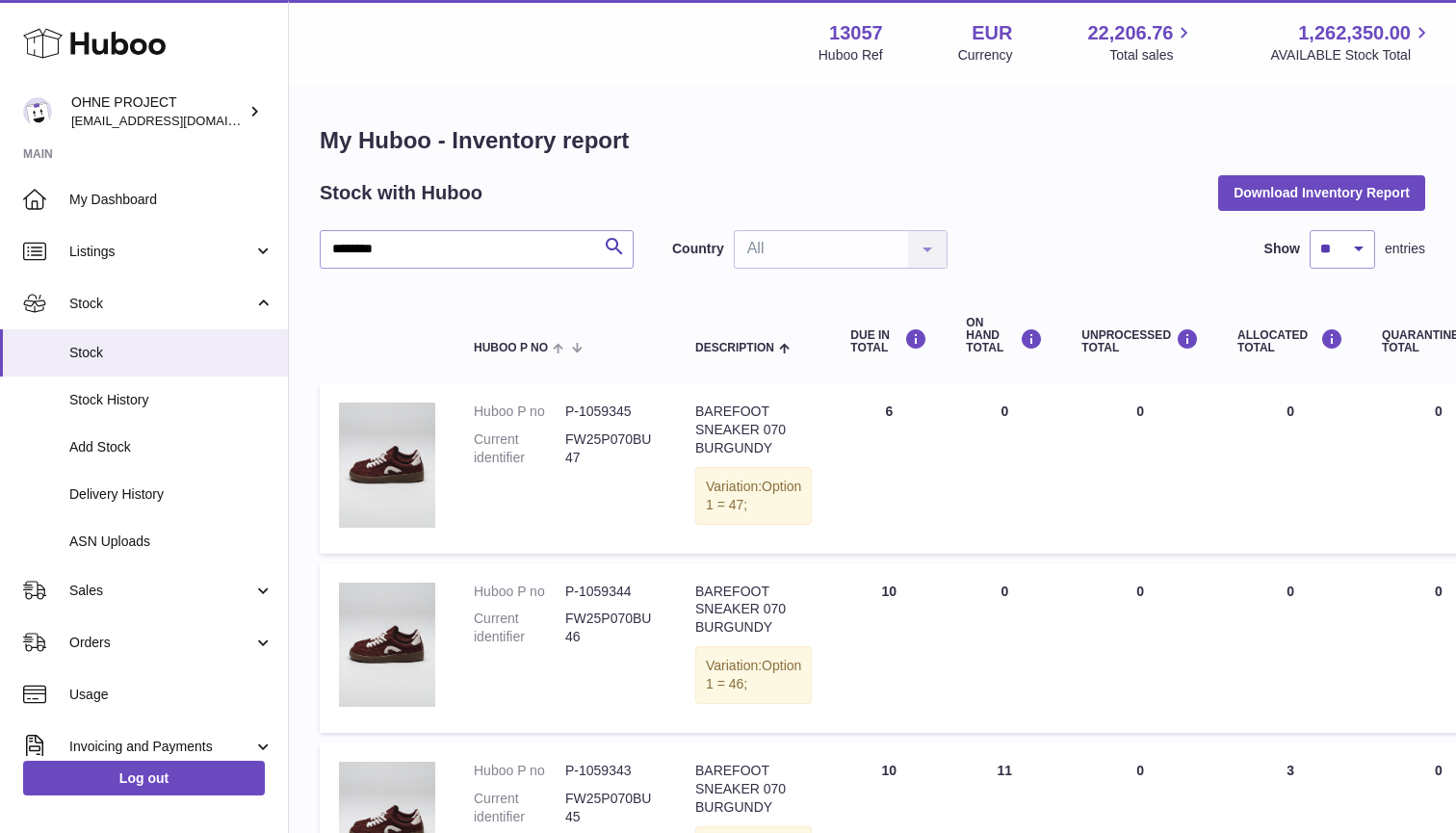
click at [904, 594] on td "DUE IN Total 10" at bounding box center [889, 648] width 116 height 169
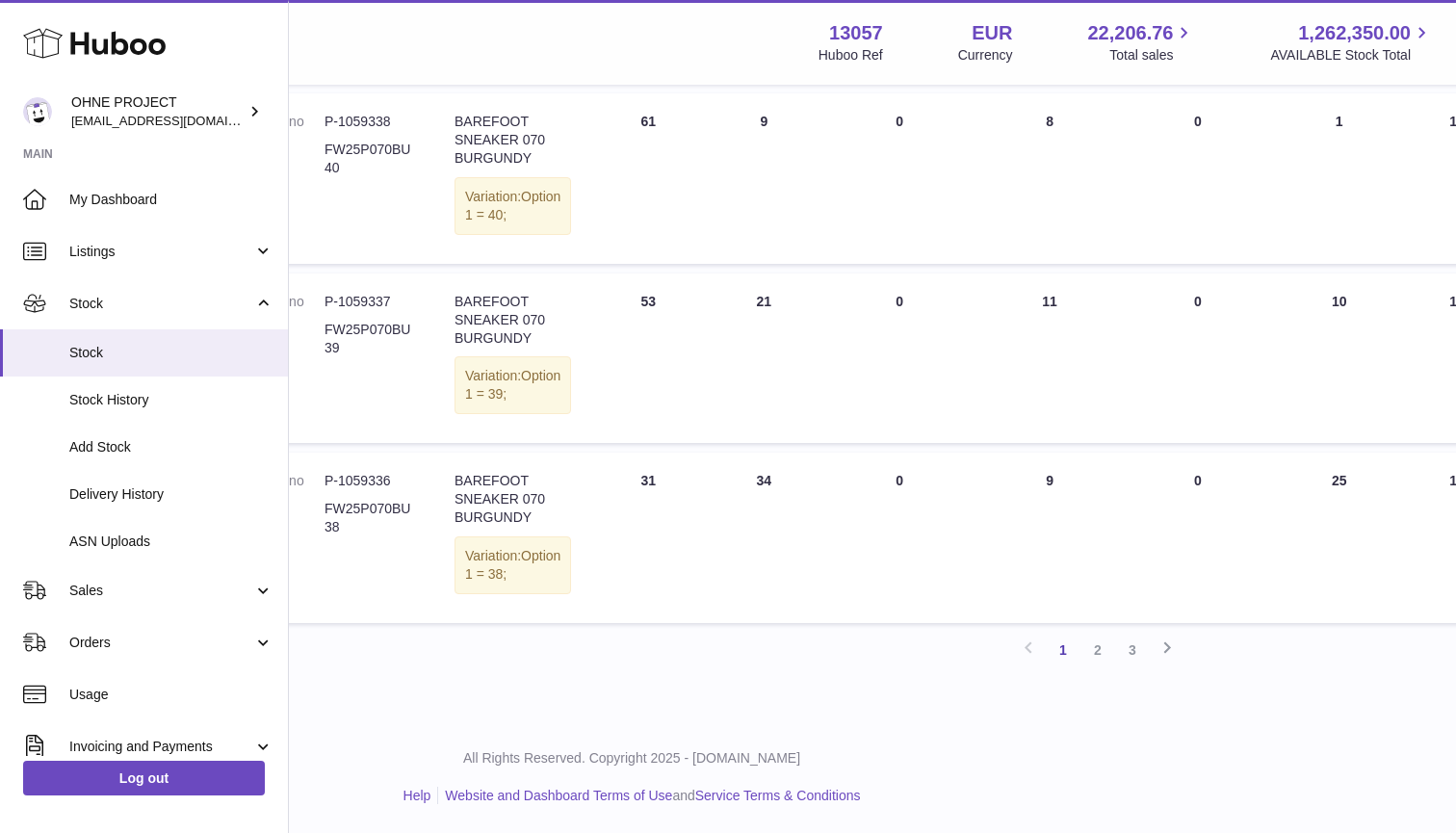
scroll to position [1674, 241]
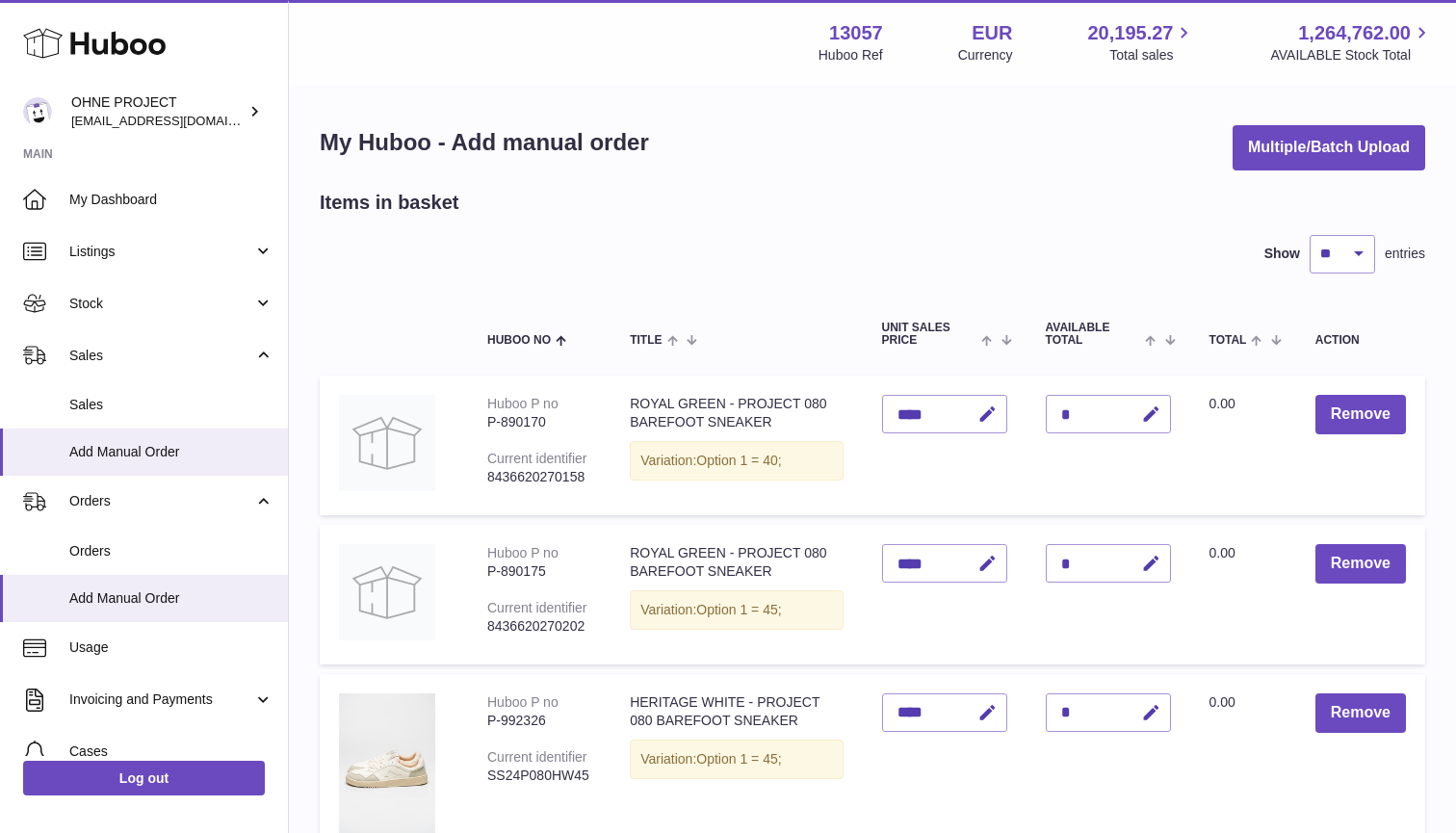
scroll to position [174, 0]
